Goal: Information Seeking & Learning: Learn about a topic

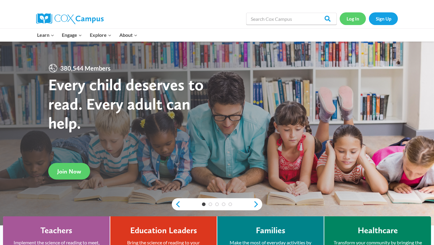
click at [355, 17] on link "Log In" at bounding box center [353, 18] width 26 height 12
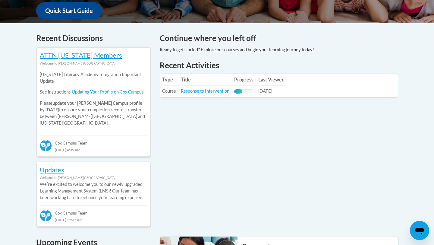
scroll to position [248, 0]
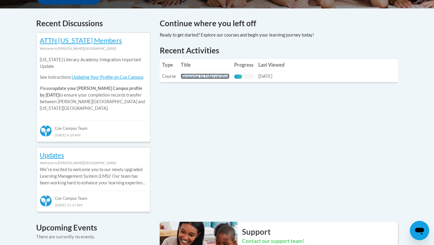
click at [204, 74] on link "Response to Intervention" at bounding box center [205, 76] width 49 height 5
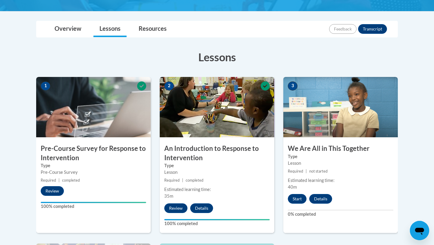
scroll to position [126, 0]
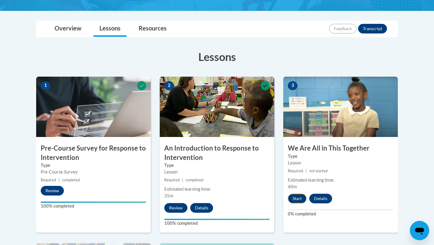
click at [295, 200] on button "Start" at bounding box center [297, 199] width 19 height 10
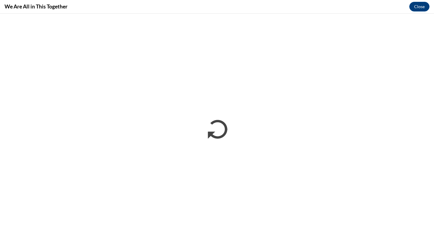
scroll to position [0, 0]
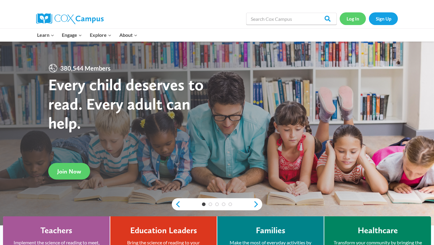
click at [353, 19] on link "Log In" at bounding box center [353, 18] width 26 height 12
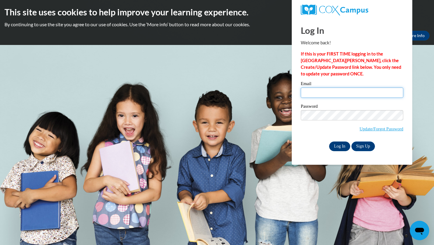
type input "egcart6856@ung.edu"
click at [339, 144] on input "Log In" at bounding box center [339, 146] width 21 height 10
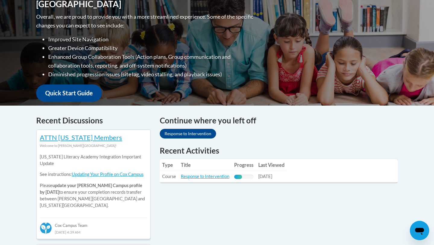
scroll to position [164, 0]
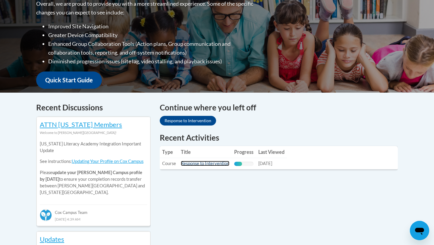
click at [204, 164] on link "Response to Intervention" at bounding box center [205, 163] width 49 height 5
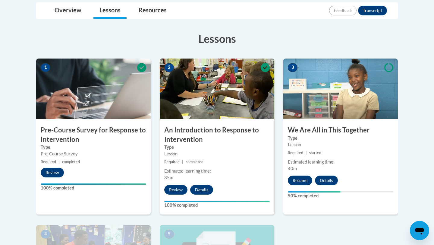
scroll to position [151, 0]
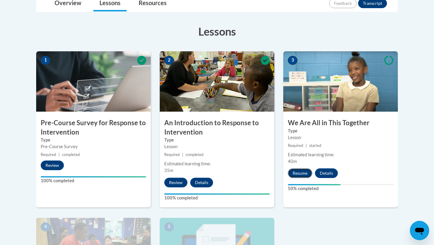
click at [301, 172] on button "Resume" at bounding box center [300, 173] width 24 height 10
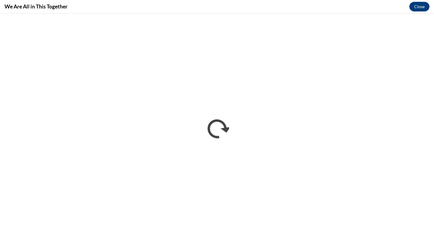
scroll to position [0, 0]
